Goal: Task Accomplishment & Management: Complete application form

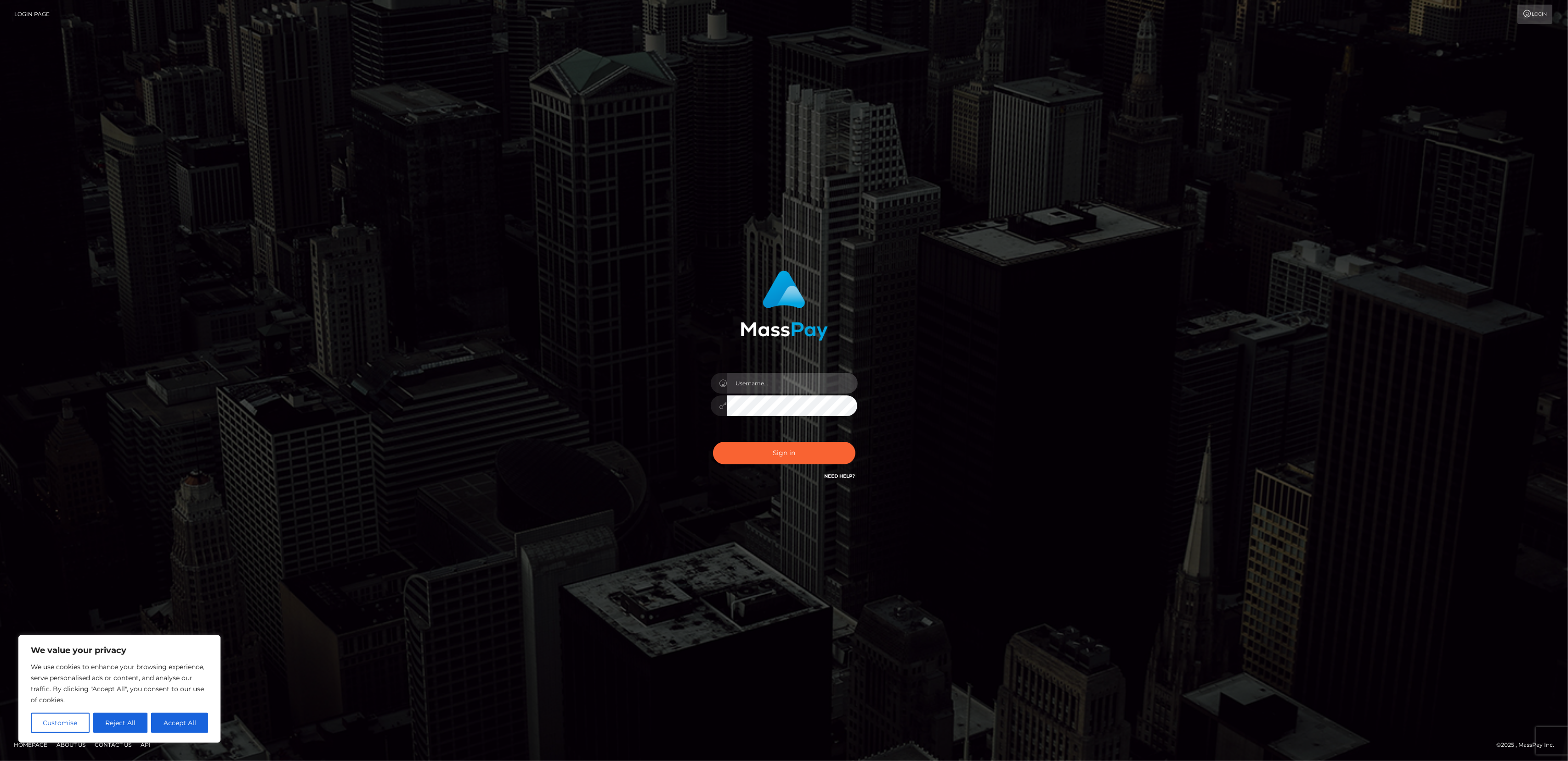
click at [793, 387] on input "text" at bounding box center [792, 383] width 130 height 21
type input "Todd Mckee"
click at [780, 449] on button "Sign in" at bounding box center [784, 453] width 142 height 22
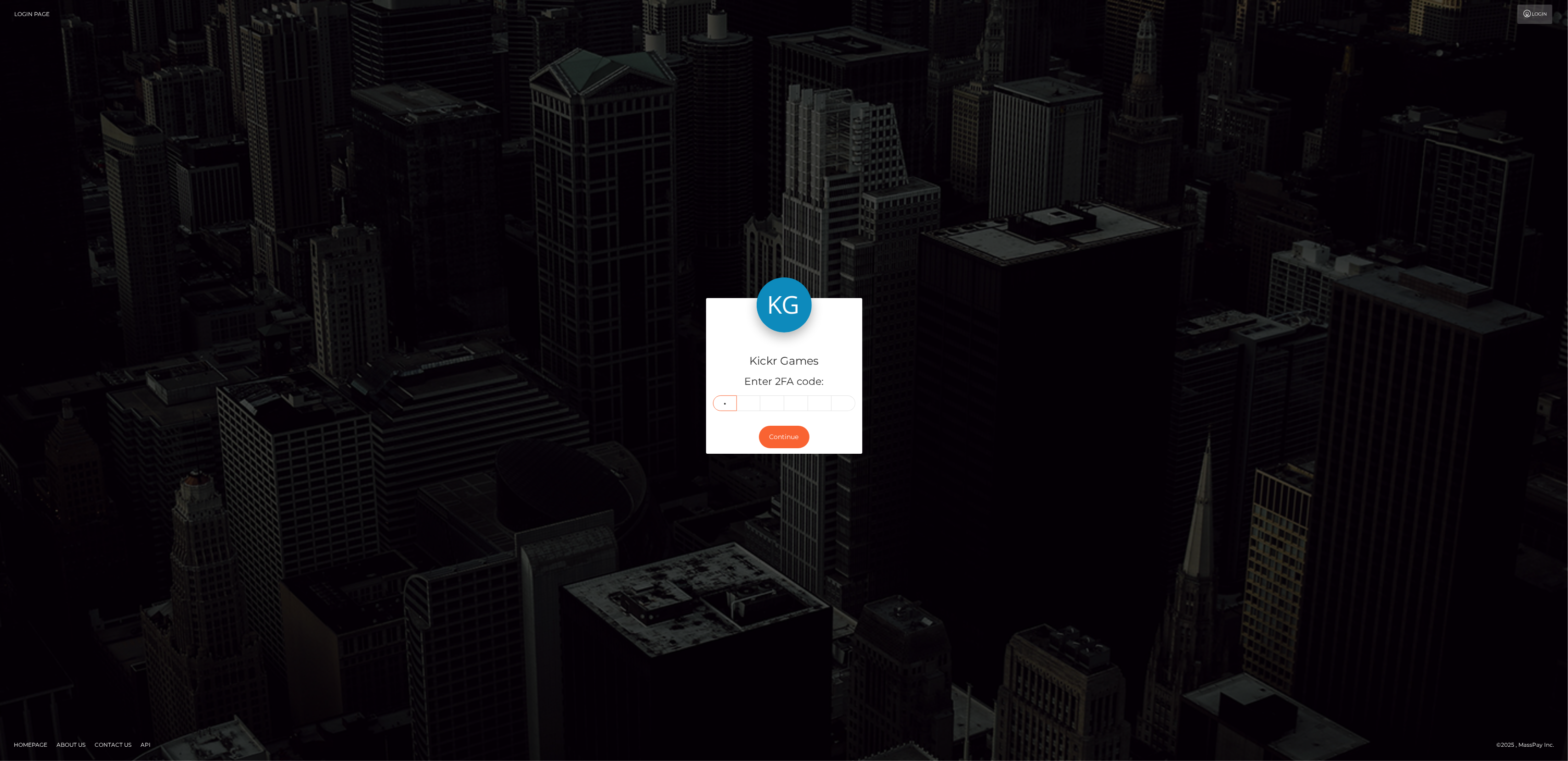
type input "8"
type input "6"
type input "8"
type input "7"
type input "8"
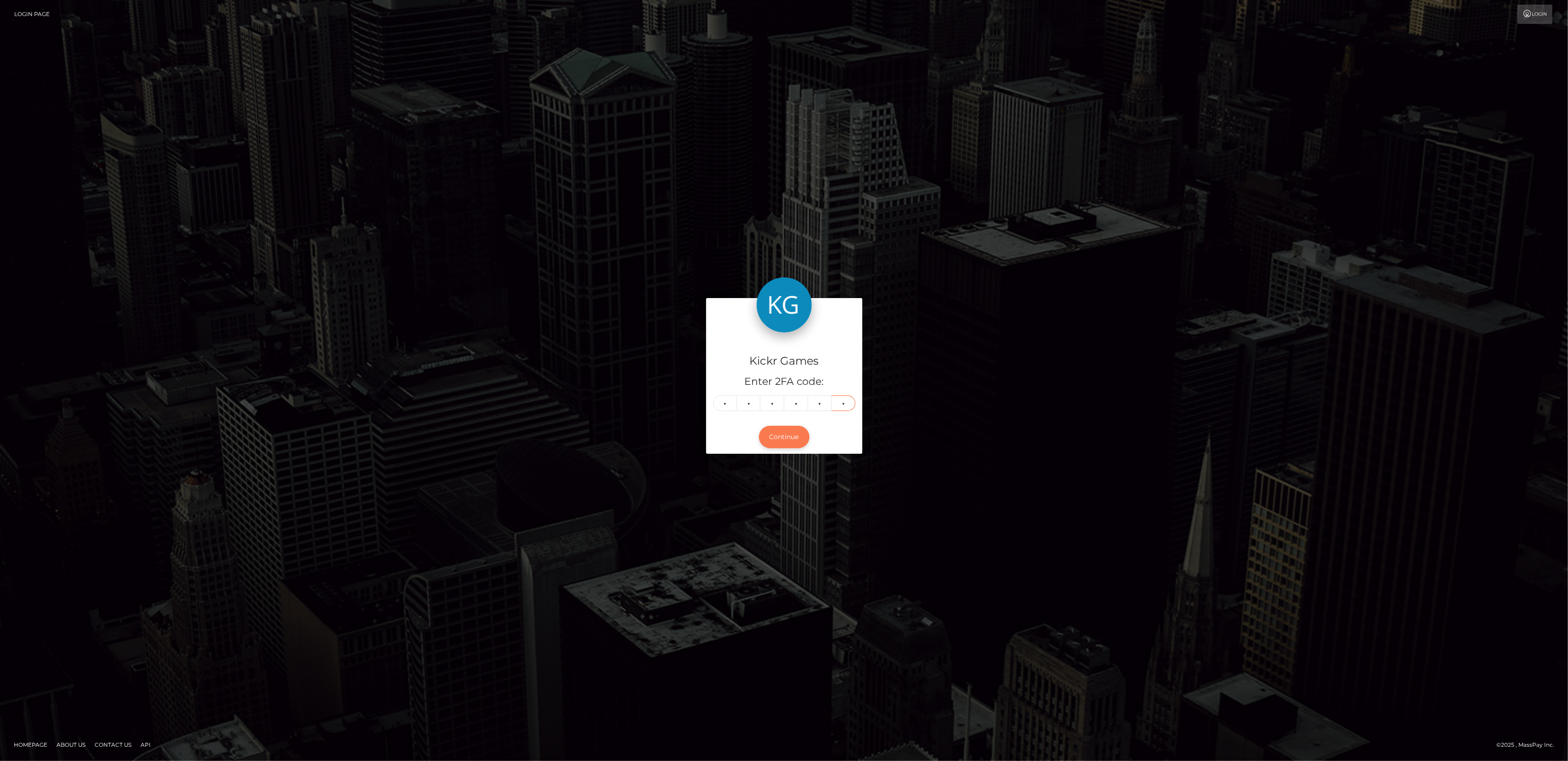
type input "0"
click at [792, 430] on button "Continue" at bounding box center [784, 437] width 51 height 22
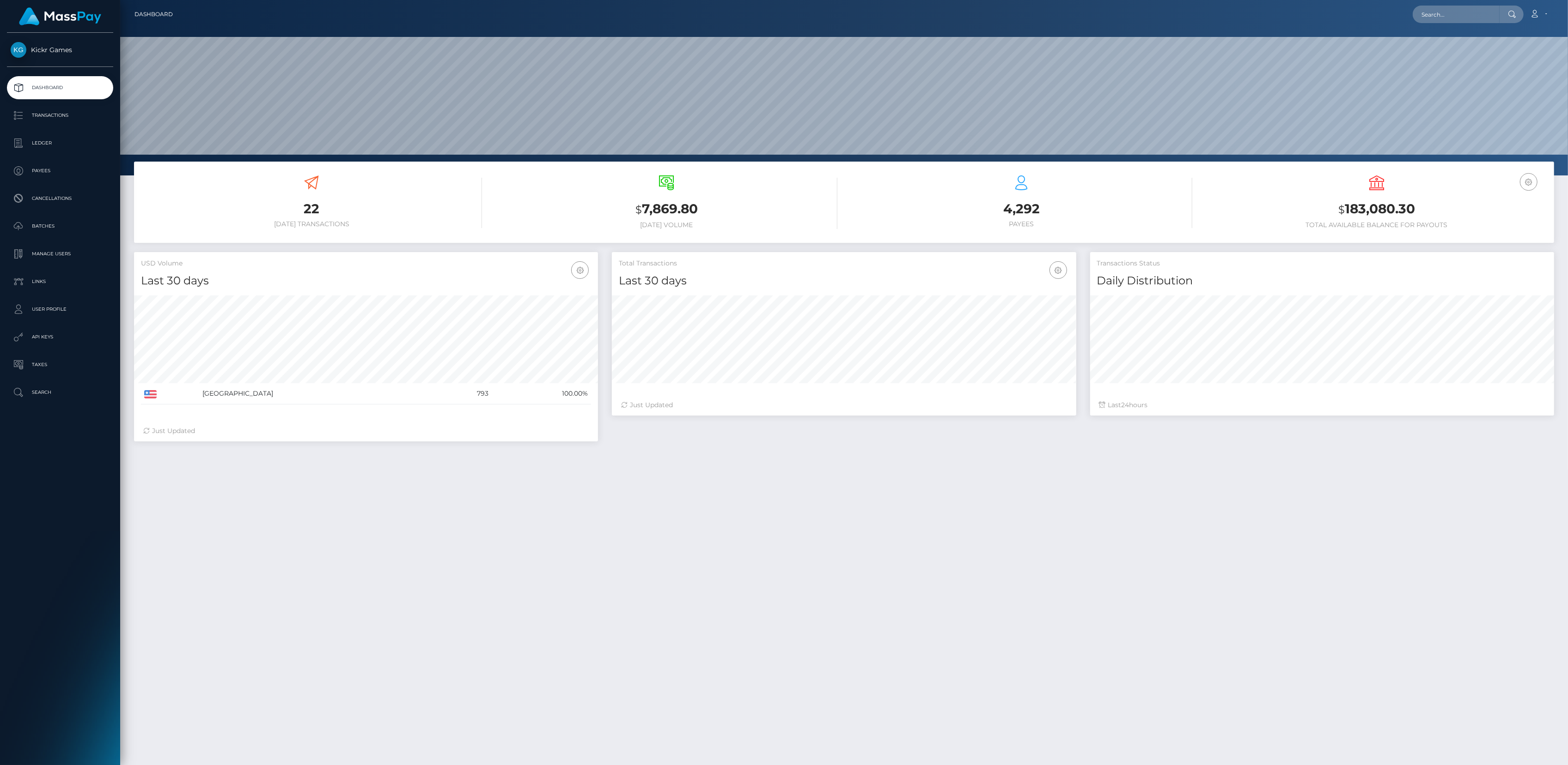
scroll to position [164, 464]
click at [407, 544] on div "22 Today Transactions $ 7,869.80 Today Volume $ 24" at bounding box center [843, 515] width 1447 height 709
click at [65, 317] on link "User Profile" at bounding box center [60, 309] width 106 height 23
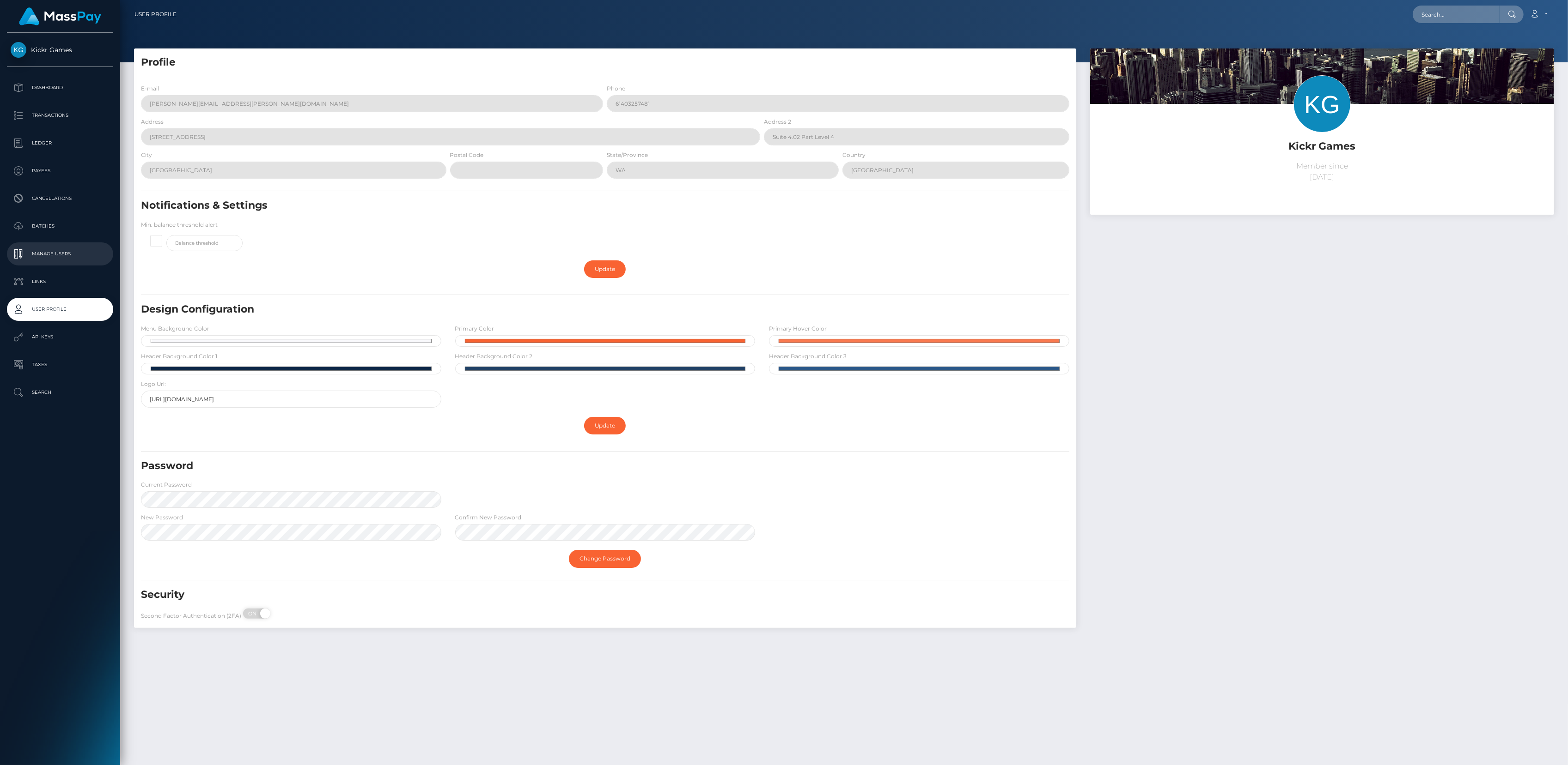
click at [63, 262] on link "Manage Users" at bounding box center [60, 254] width 106 height 23
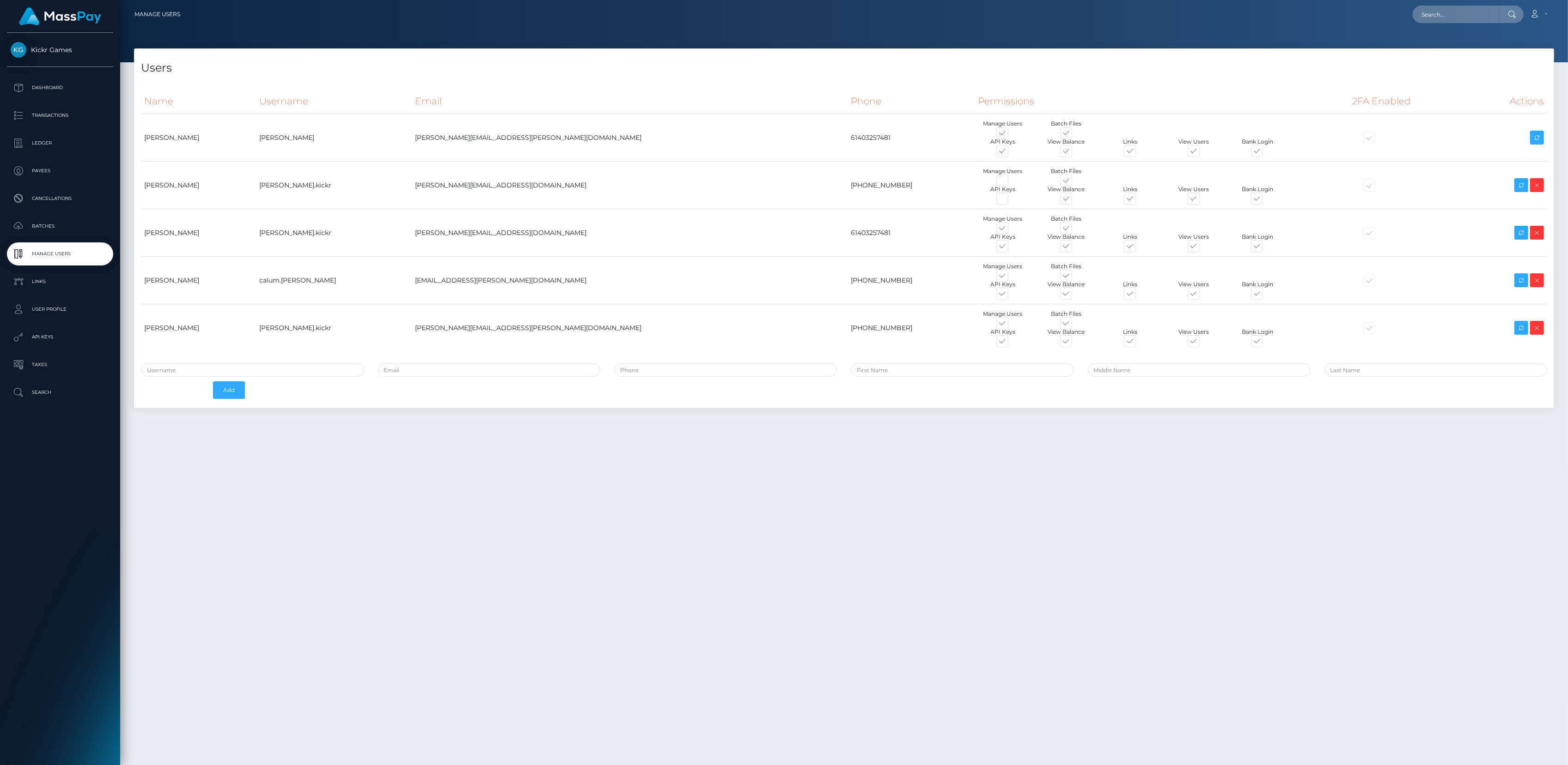
click at [615, 538] on div "Users Name Username Email Phone Permissions 2FA Enabled Actions" at bounding box center [843, 402] width 1447 height 709
click at [235, 391] on button "Add" at bounding box center [229, 390] width 32 height 17
click at [209, 371] on input "text" at bounding box center [252, 369] width 223 height 13
type input "luke.kickr"
type input "[EMAIL_ADDRESS][PERSON_NAME][DOMAIN_NAME]"
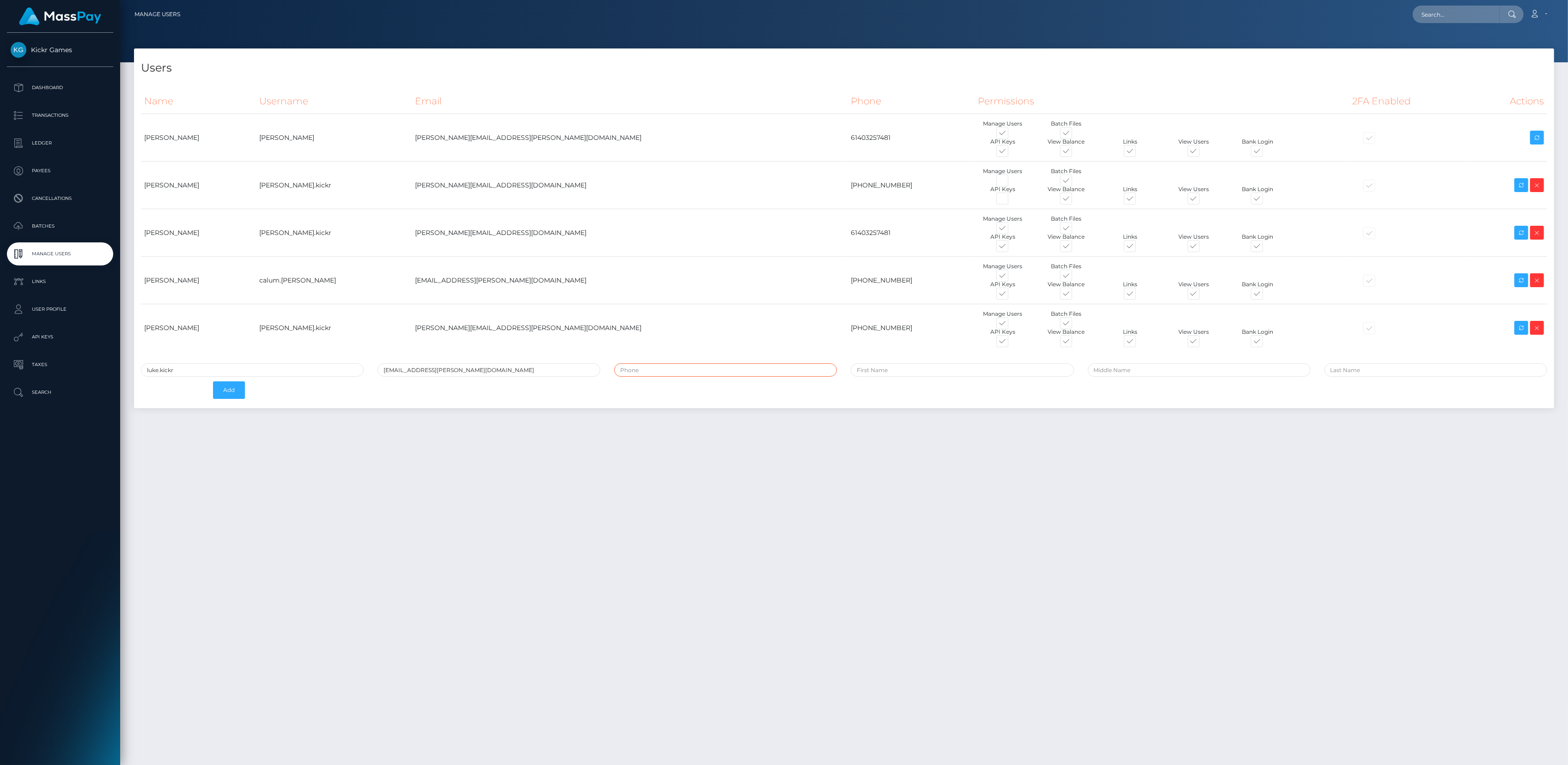
paste input "Work: 0493 561 081 / Personal: on request"
drag, startPoint x: 642, startPoint y: 369, endPoint x: 616, endPoint y: 370, distance: 26.0
click at [616, 370] on input "Work: 0493 561 081 / Personal: on request" at bounding box center [725, 369] width 223 height 13
drag, startPoint x: 651, startPoint y: 368, endPoint x: 785, endPoint y: 371, distance: 134.0
click at [785, 371] on input "493 561 081 / Personal: on request" at bounding box center [725, 369] width 223 height 13
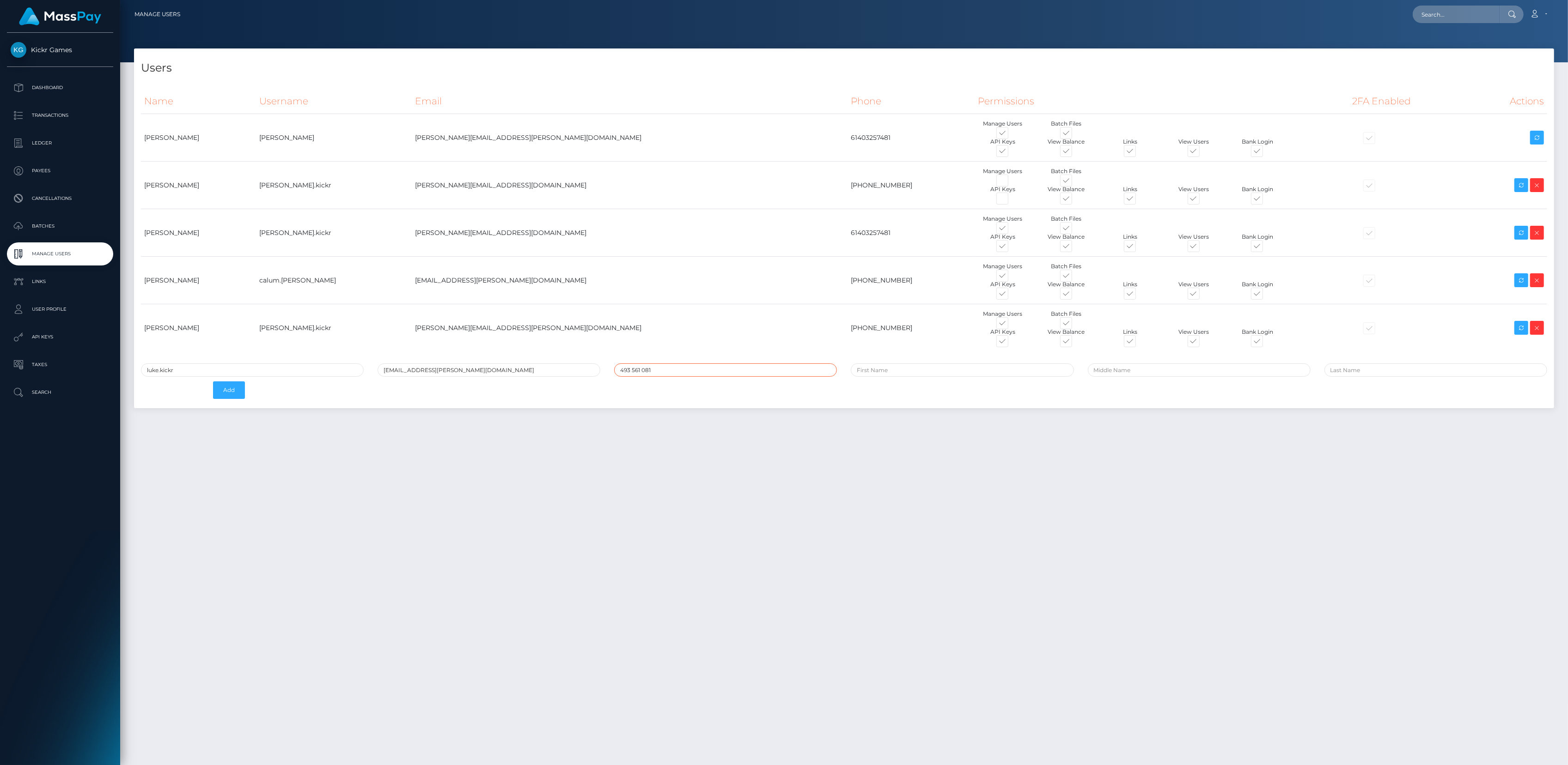
click at [640, 371] on input "493 561 081" at bounding box center [725, 369] width 223 height 13
click at [633, 368] on input "493 561081" at bounding box center [725, 369] width 223 height 13
click at [620, 369] on input "493561081" at bounding box center [725, 369] width 223 height 13
type input "[PHONE_NUMBER]"
click at [867, 372] on input "text" at bounding box center [961, 369] width 223 height 13
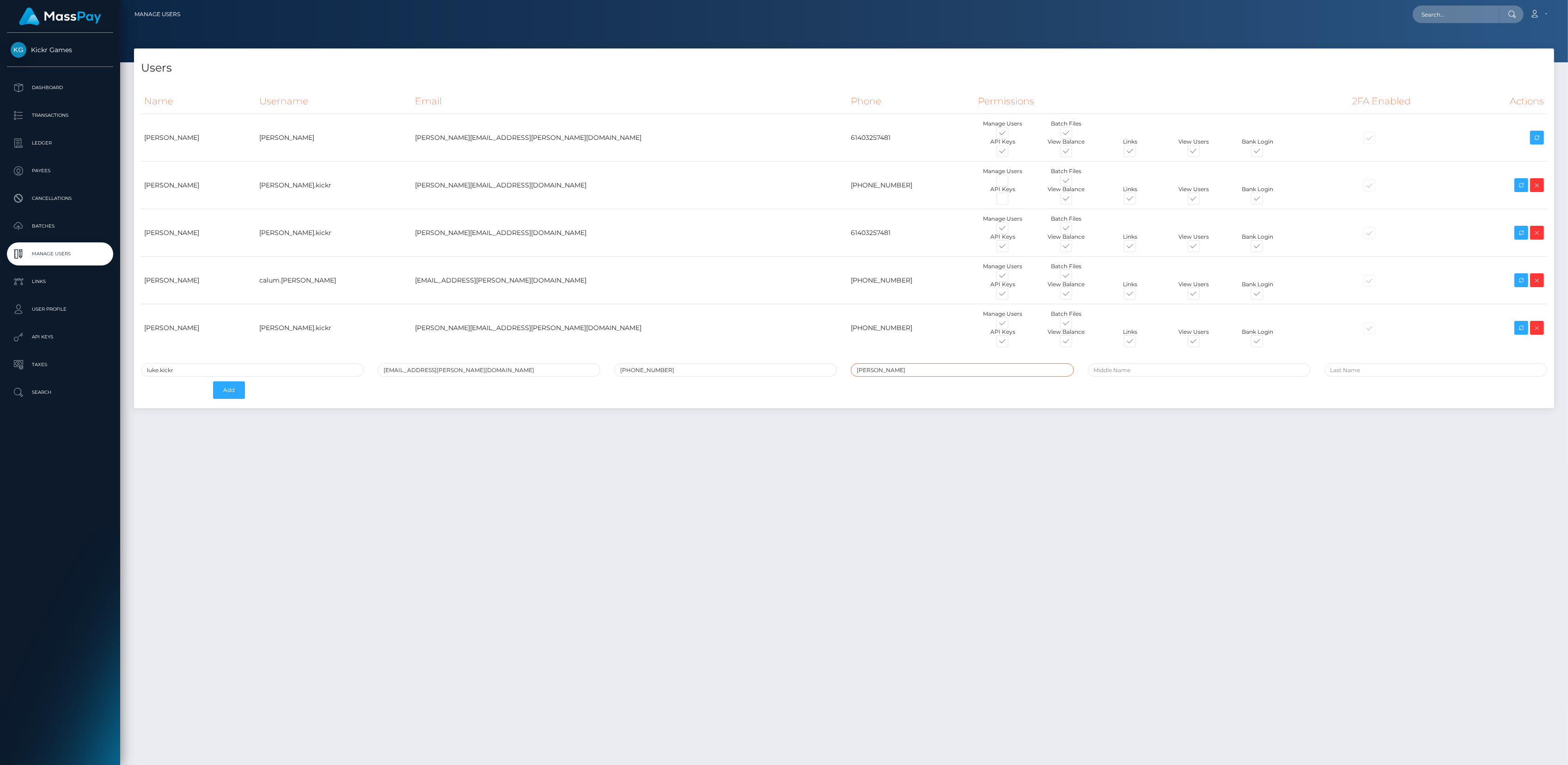
type input "Luke"
type input "D"
type input "Downes"
click at [233, 389] on button "Add" at bounding box center [229, 390] width 32 height 17
